Goal: Information Seeking & Learning: Learn about a topic

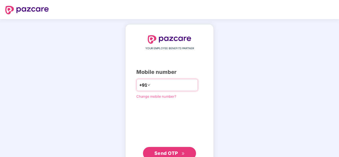
click at [152, 86] on input "number" at bounding box center [174, 85] width 44 height 8
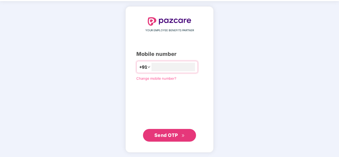
type input "**********"
click at [172, 137] on span "Send OTP" at bounding box center [167, 136] width 24 height 6
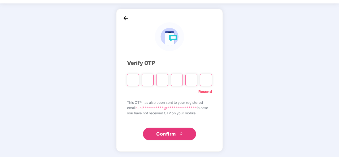
scroll to position [15, 0]
type input "*"
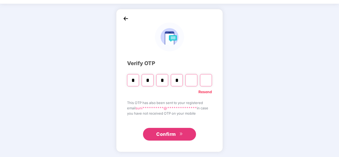
type input "*"
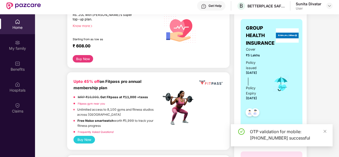
scroll to position [89, 0]
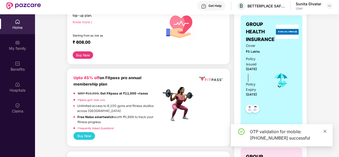
click at [325, 131] on icon "close" at bounding box center [325, 131] width 3 height 3
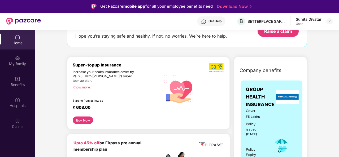
scroll to position [0, 0]
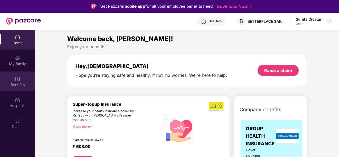
click at [15, 83] on div "Benefits" at bounding box center [17, 84] width 35 height 5
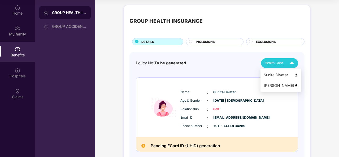
click at [276, 59] on div "Health Card" at bounding box center [281, 63] width 32 height 9
click at [200, 40] on span "INCLUSIONS" at bounding box center [205, 42] width 19 height 5
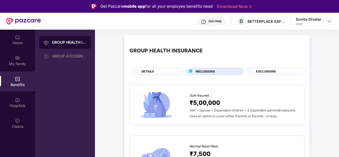
click at [274, 71] on span "EXCLUSIONS" at bounding box center [266, 71] width 20 height 5
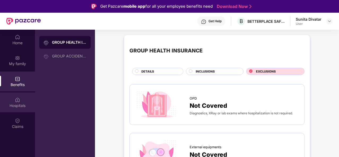
click at [10, 105] on div "Hospitals" at bounding box center [17, 105] width 35 height 5
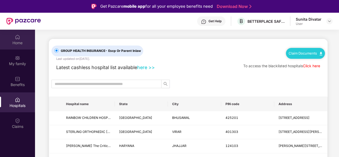
click at [19, 44] on div "Home" at bounding box center [17, 42] width 35 height 5
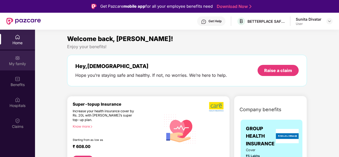
click at [16, 61] on div "My family" at bounding box center [17, 63] width 35 height 5
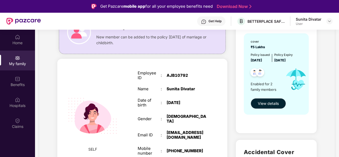
scroll to position [80, 0]
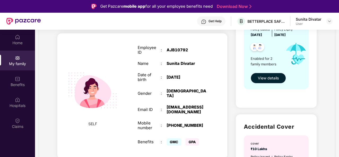
click at [261, 80] on span "View details" at bounding box center [268, 78] width 21 height 6
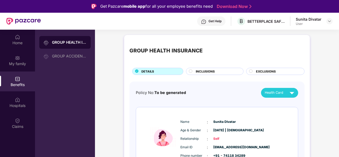
scroll to position [37, 0]
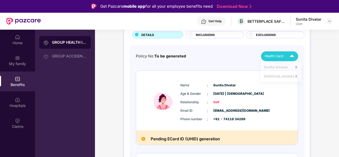
click at [274, 56] on span "Health Card" at bounding box center [274, 56] width 19 height 5
click at [275, 65] on div "Sunita Divatar" at bounding box center [281, 68] width 35 height 6
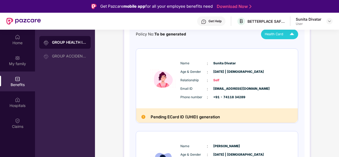
scroll to position [0, 0]
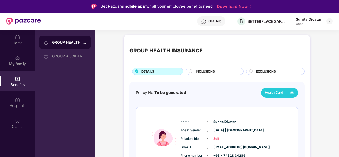
click at [219, 69] on div "INCLUSIONS" at bounding box center [215, 71] width 58 height 7
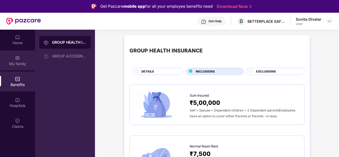
click at [18, 61] on div "My family" at bounding box center [17, 61] width 35 height 20
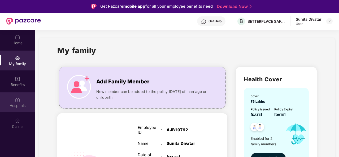
click at [18, 109] on div "Hospitals" at bounding box center [17, 103] width 35 height 20
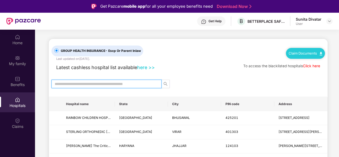
click at [88, 82] on input "text" at bounding box center [105, 84] width 100 height 6
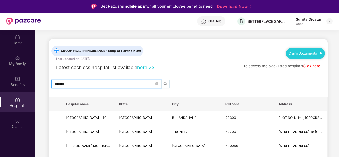
click at [167, 83] on icon "search" at bounding box center [166, 84] width 4 height 4
type input "*"
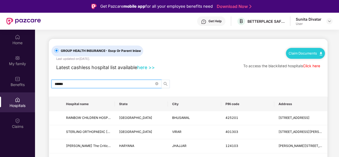
type input "******"
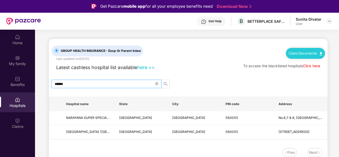
click at [159, 82] on span "******" at bounding box center [107, 84] width 110 height 8
click at [158, 82] on icon "close-circle" at bounding box center [156, 83] width 3 height 3
